Goal: Transaction & Acquisition: Purchase product/service

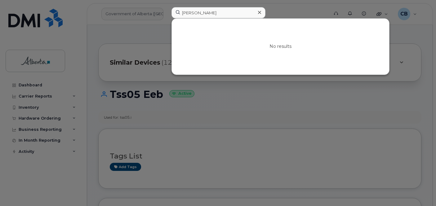
type input "Brajesh Ranjan"
click at [259, 13] on icon at bounding box center [259, 12] width 3 height 3
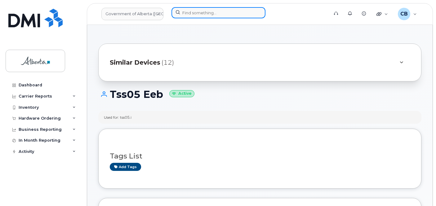
click at [188, 11] on input at bounding box center [218, 12] width 94 height 11
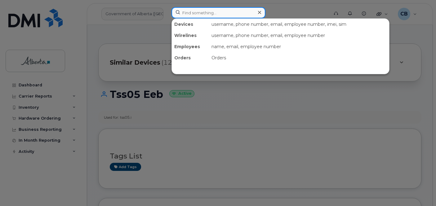
paste input "7802938215"
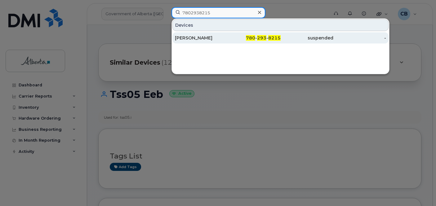
type input "7802938215"
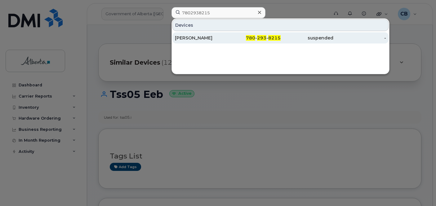
click at [191, 38] on div "Katrean Halabi" at bounding box center [201, 38] width 53 height 6
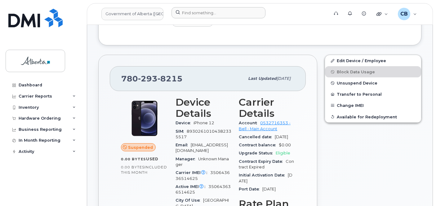
scroll to position [93, 0]
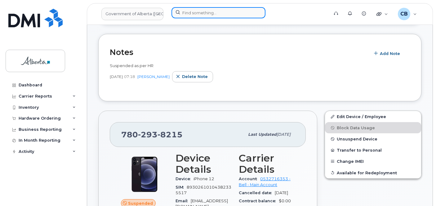
click at [183, 9] on input at bounding box center [218, 12] width 94 height 11
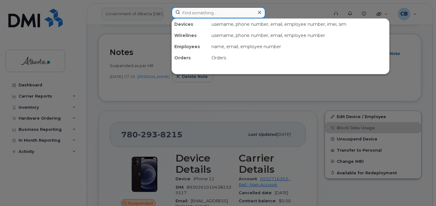
paste input "Mark Cablas"
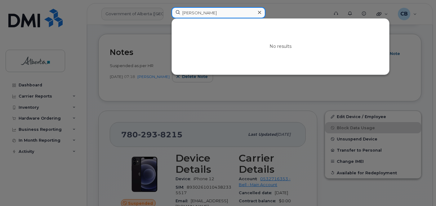
type input "Mark Cablas"
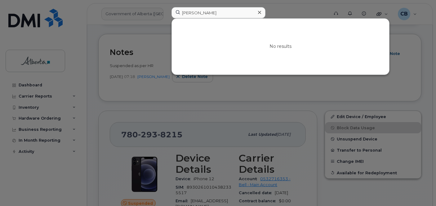
click at [259, 12] on icon at bounding box center [259, 12] width 3 height 3
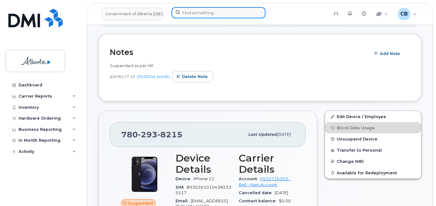
click at [204, 13] on input at bounding box center [218, 12] width 94 height 11
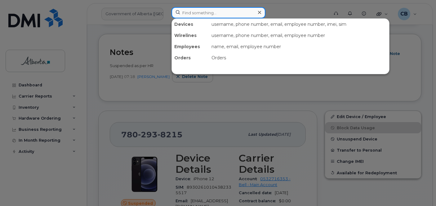
paste input "5873727938"
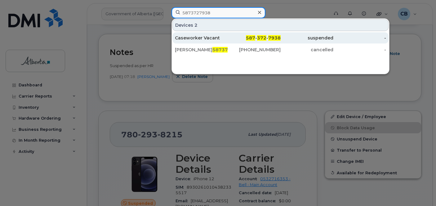
type input "5873727938"
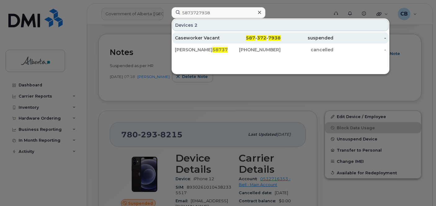
click at [196, 37] on div "Caseworker Vacant" at bounding box center [201, 38] width 53 height 6
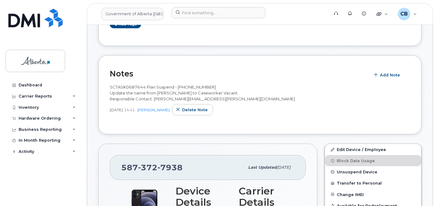
scroll to position [124, 0]
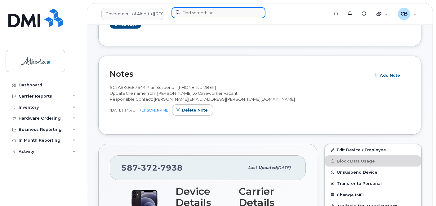
click at [190, 13] on input at bounding box center [218, 12] width 94 height 11
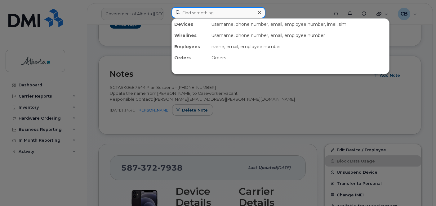
paste input "7806035382"
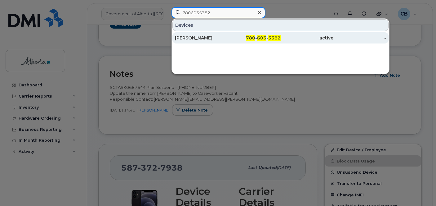
type input "7806035382"
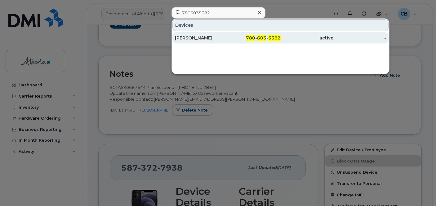
click at [208, 34] on div "Nchimunya Hansonga" at bounding box center [201, 37] width 53 height 11
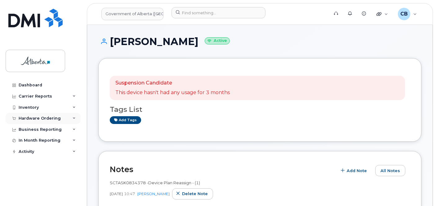
click at [30, 118] on div "Hardware Ordering" at bounding box center [40, 118] width 42 height 5
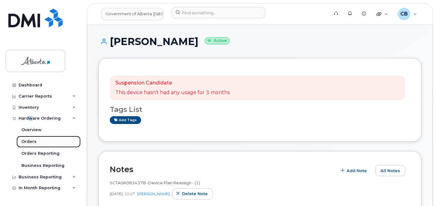
click at [29, 143] on div "Orders" at bounding box center [28, 142] width 15 height 6
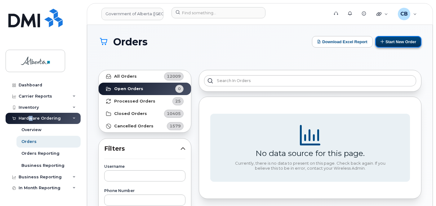
click at [392, 43] on button "Start New Order" at bounding box center [398, 41] width 46 height 11
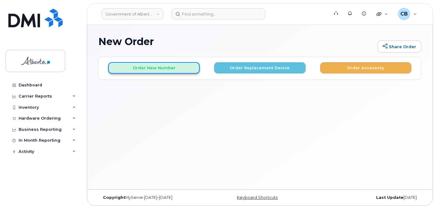
click at [161, 66] on button "Order New Number" at bounding box center [153, 67] width 91 height 11
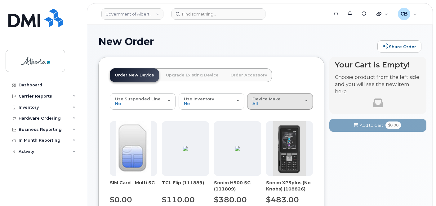
click at [274, 97] on span "Device Make" at bounding box center [266, 98] width 28 height 5
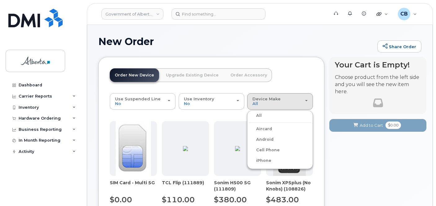
click at [263, 160] on label "iPhone" at bounding box center [260, 160] width 23 height 7
click at [0, 0] on input "iPhone" at bounding box center [0, 0] width 0 height 0
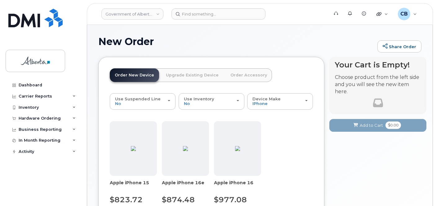
scroll to position [93, 0]
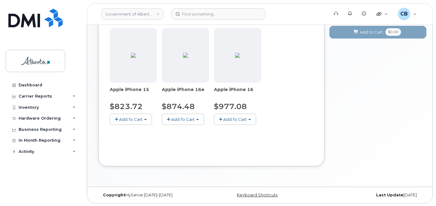
click at [119, 122] on button "Add To Cart" at bounding box center [131, 118] width 42 height 11
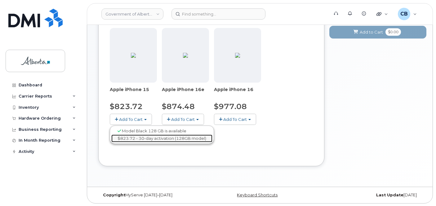
click at [134, 138] on link "$823.72 - 30-day activation (128GB model)" at bounding box center [161, 138] width 101 height 8
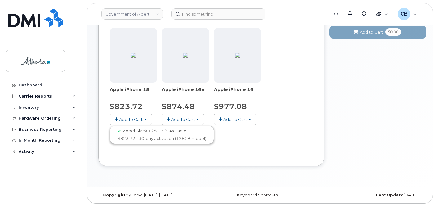
scroll to position [7, 0]
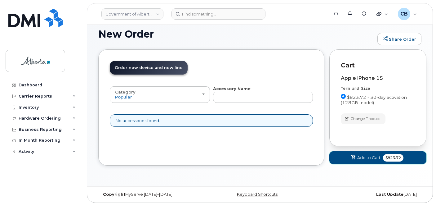
click at [360, 156] on span "Add to Cart" at bounding box center [368, 157] width 23 height 6
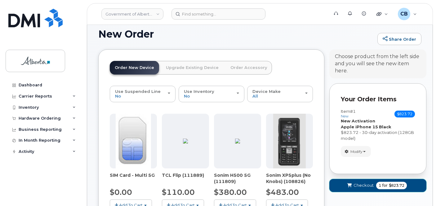
click at [363, 183] on span "Checkout" at bounding box center [363, 185] width 20 height 6
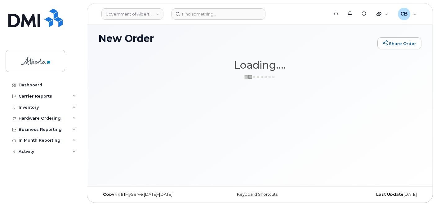
scroll to position [3, 0]
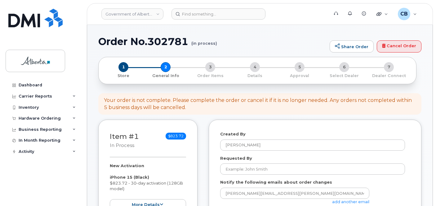
select select
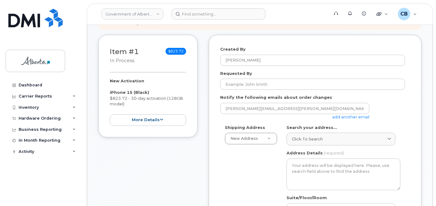
scroll to position [93, 0]
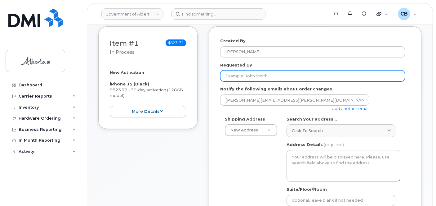
click at [249, 77] on input "Requested By" at bounding box center [312, 75] width 185 height 11
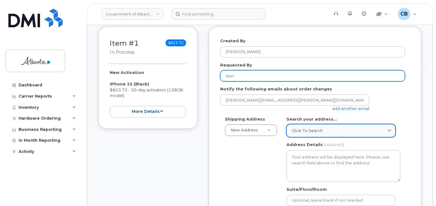
type input "test"
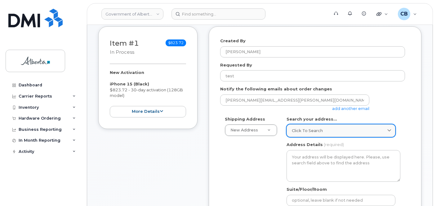
click at [303, 132] on span "Click to search" at bounding box center [307, 130] width 31 height 6
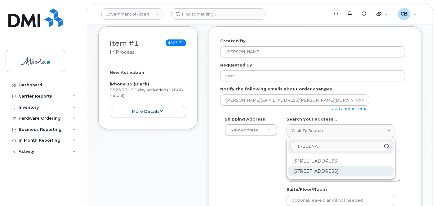
type input "17111 7A"
click at [327, 169] on div "17111 7A Ave SW Edmonton AB T6W 0M5" at bounding box center [341, 171] width 106 height 10
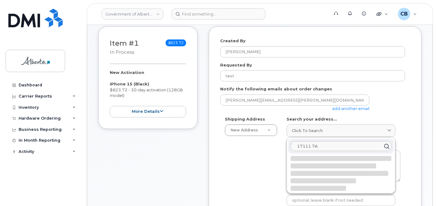
select select
type textarea "17111 7A Ave SW EDMONTON AB T6W 0M5 CANADA"
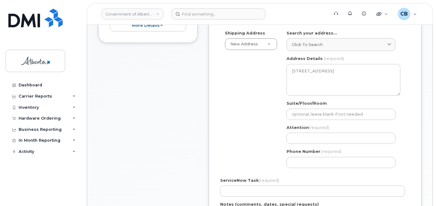
scroll to position [186, 0]
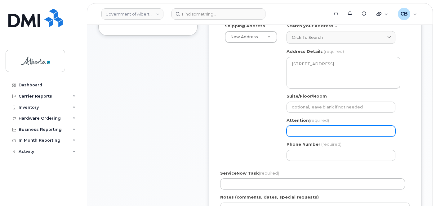
click at [301, 130] on input "Attention (required)" at bounding box center [340, 130] width 109 height 11
type input "Rosemary Torbarac"
select select
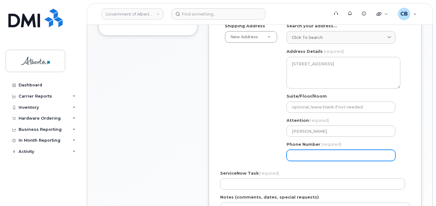
click at [308, 154] on input "Phone Number" at bounding box center [340, 154] width 109 height 11
type input "7804224745"
select select
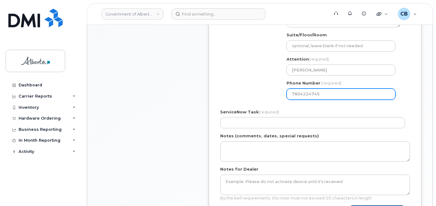
scroll to position [248, 0]
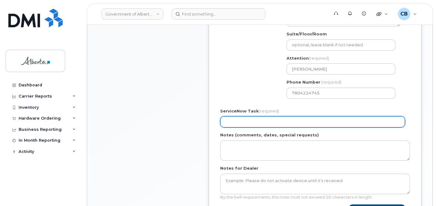
click at [237, 117] on input "ServiceNow Task (required)" at bounding box center [312, 121] width 185 height 11
type input "SCTASK0668161"
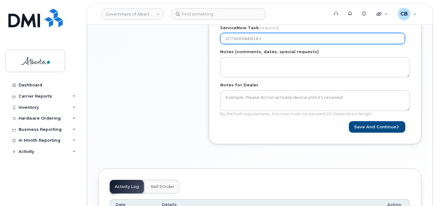
scroll to position [334, 0]
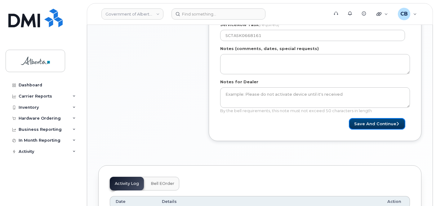
drag, startPoint x: 367, startPoint y: 122, endPoint x: 356, endPoint y: 159, distance: 38.1
click at [367, 123] on button "Save and Continue" at bounding box center [377, 123] width 56 height 11
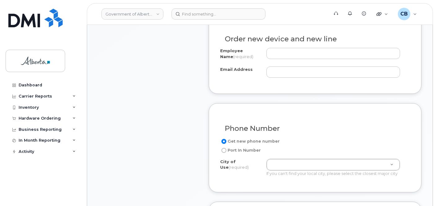
scroll to position [279, 0]
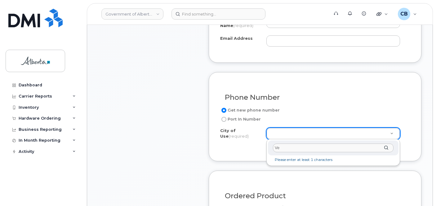
type input "V"
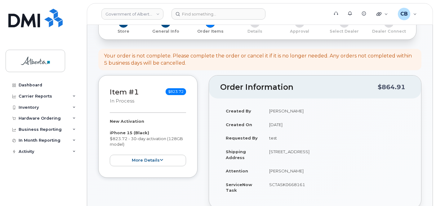
scroll to position [0, 0]
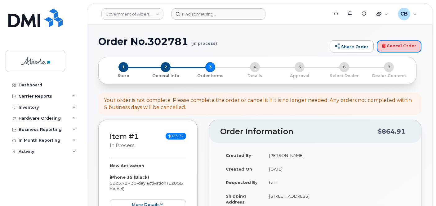
drag, startPoint x: 398, startPoint y: 45, endPoint x: 242, endPoint y: 17, distance: 158.0
click at [398, 46] on link "Cancel Order" at bounding box center [399, 46] width 45 height 12
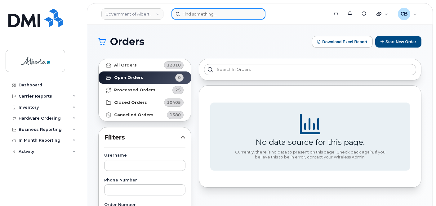
click at [197, 13] on input at bounding box center [218, 13] width 94 height 11
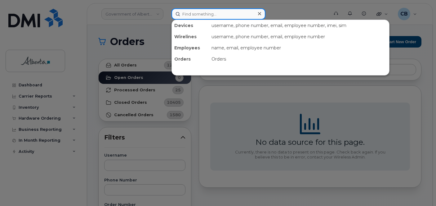
paste input "[PERSON_NAME]"
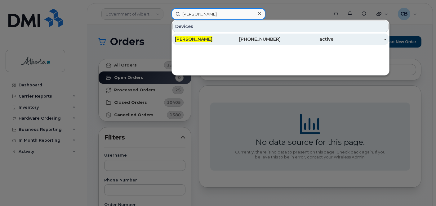
type input "[PERSON_NAME]"
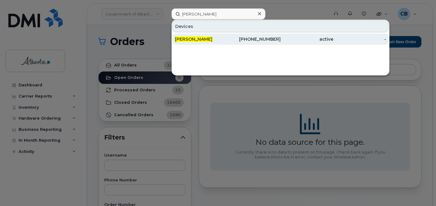
click at [203, 38] on span "[PERSON_NAME]" at bounding box center [194, 39] width 38 height 6
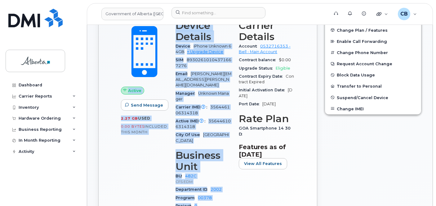
scroll to position [197, 0]
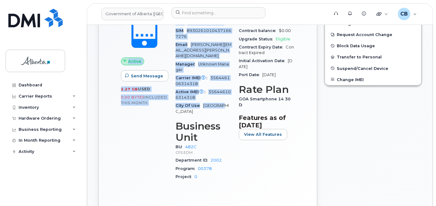
drag, startPoint x: 119, startPoint y: 72, endPoint x: 226, endPoint y: 103, distance: 110.9
click at [226, 103] on div "[PHONE_NUMBER] Last updated [DATE] Active Send Message 2.27 GB  used 0.00 Bytes…" at bounding box center [207, 87] width 219 height 276
copy div "[PHONE_NUMBER] Last updated [DATE] Active Send Message 2.27 GB  used 0.00 Bytes…"
